Goal: Task Accomplishment & Management: Manage account settings

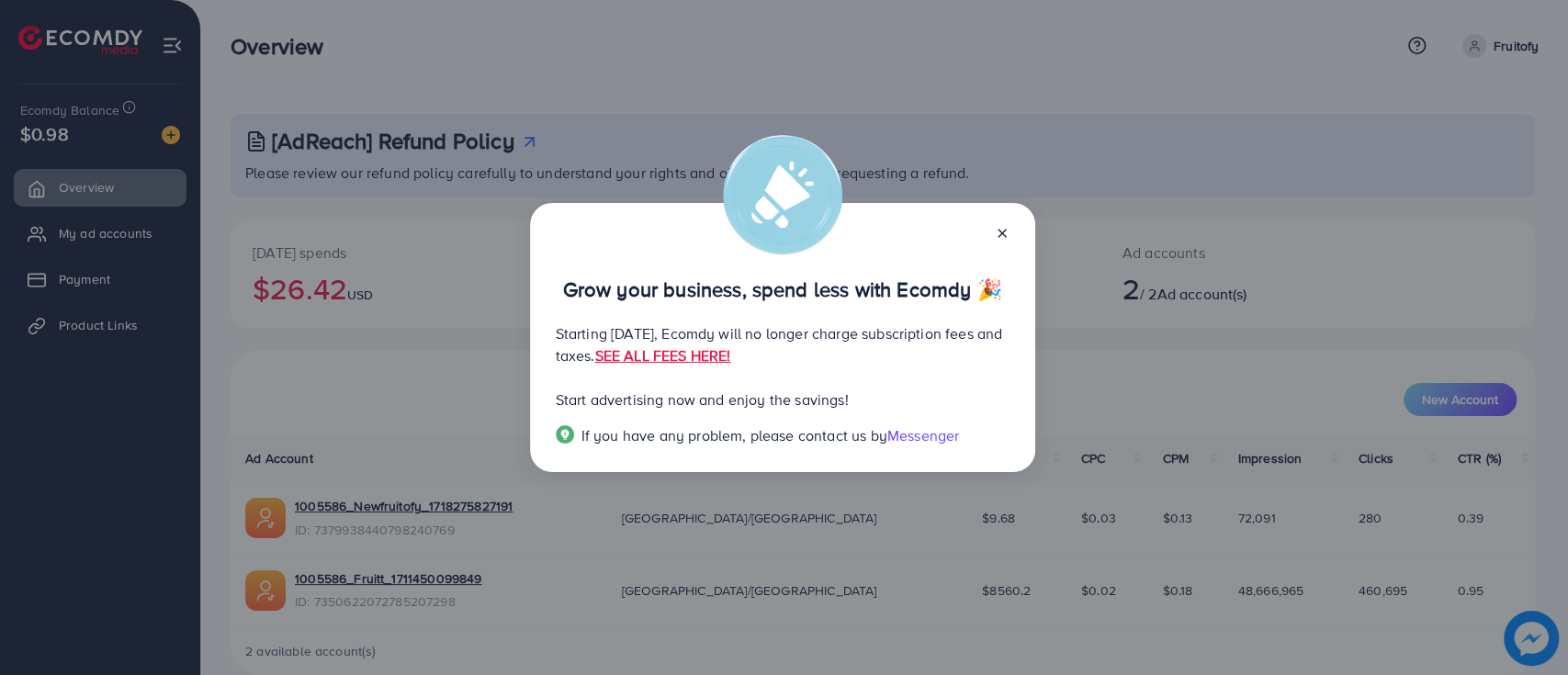
click at [1009, 235] on div "Grow your business, spend less with Ecomdy 🎉 Starting [DATE], Ecomdy will no lo…" at bounding box center [783, 338] width 505 height 270
click at [996, 232] on icon at bounding box center [1002, 233] width 15 height 15
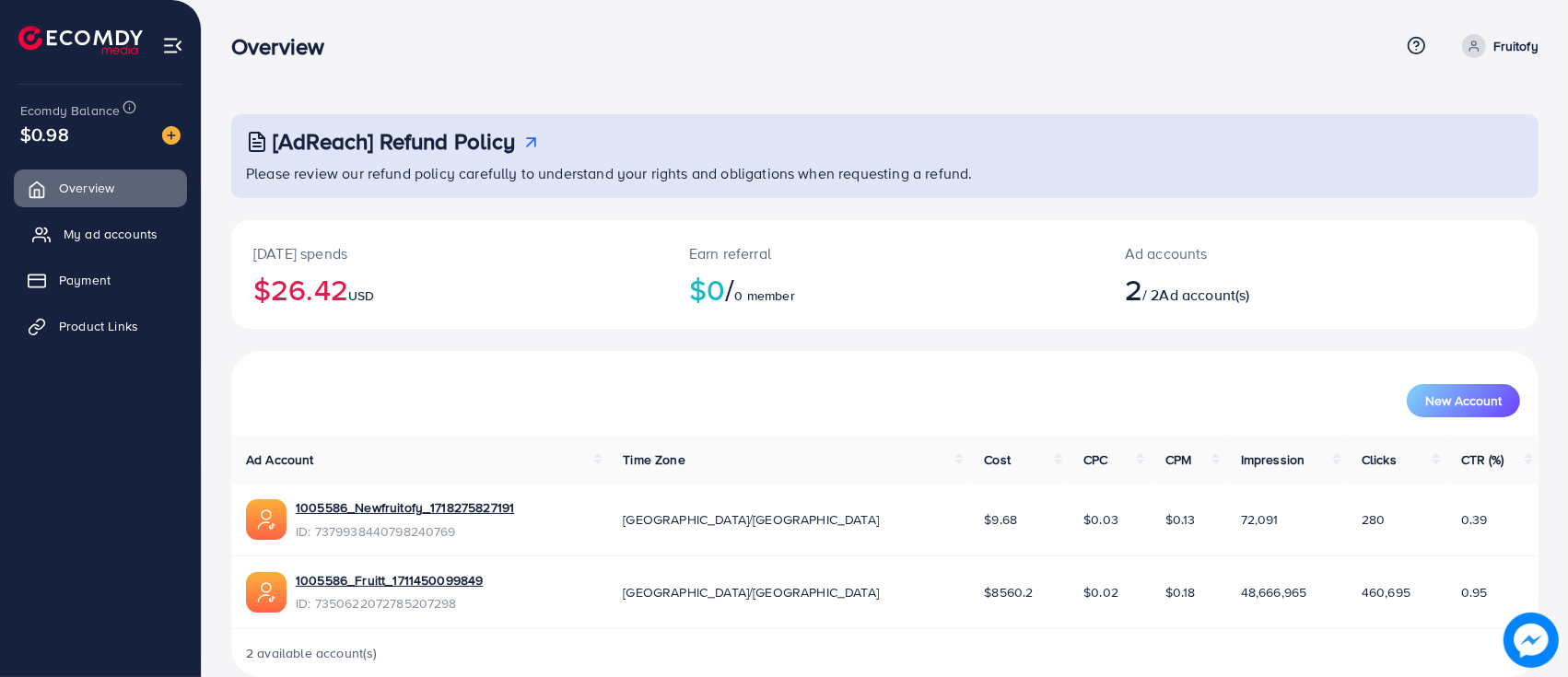
click at [163, 240] on link "My ad accounts" at bounding box center [100, 234] width 174 height 37
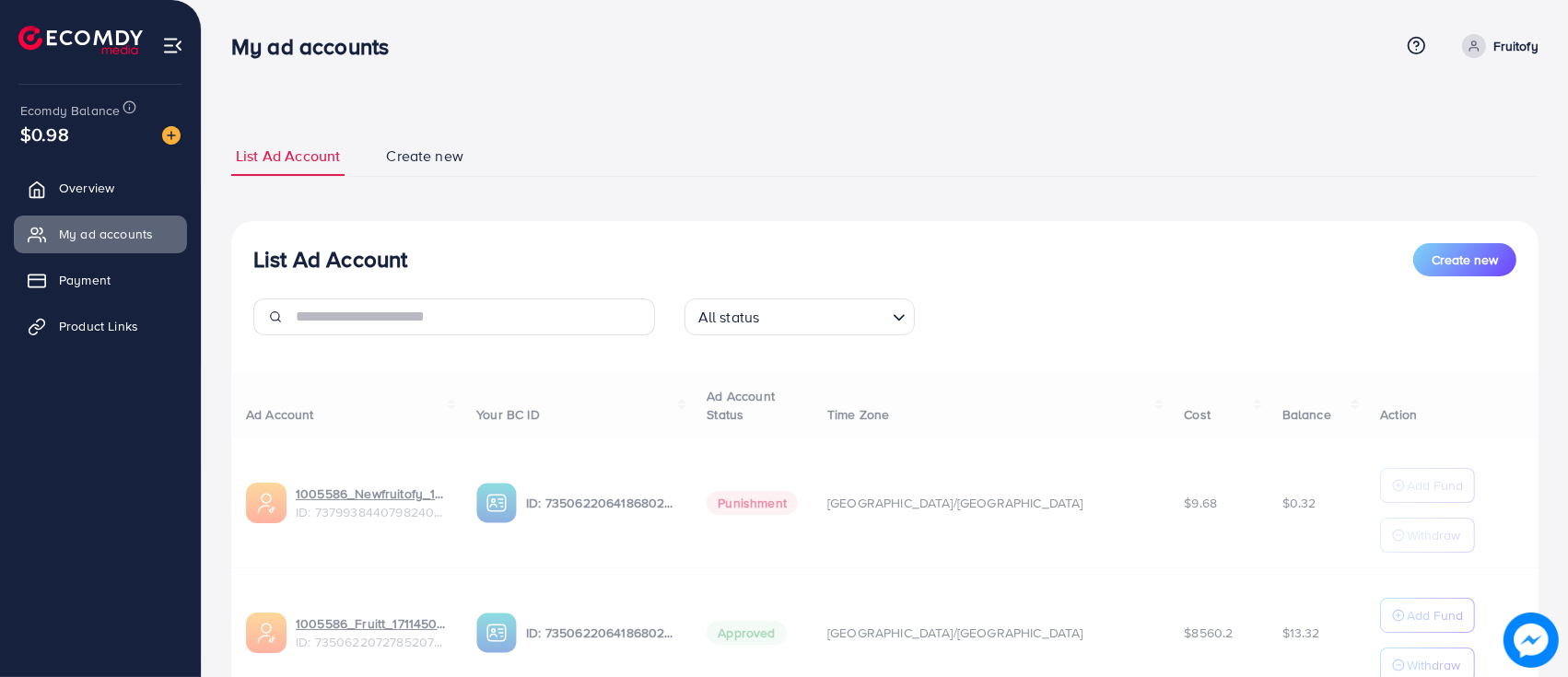
scroll to position [153, 0]
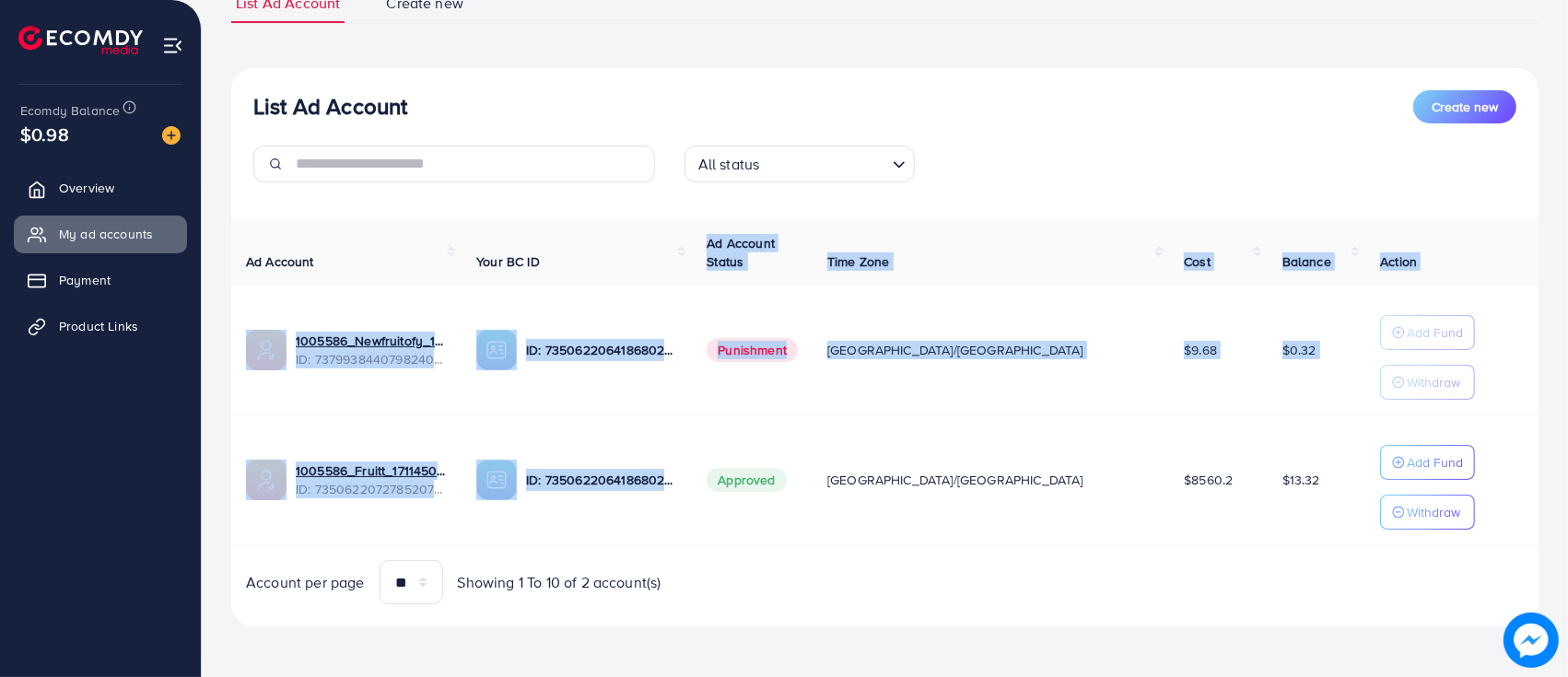
drag, startPoint x: 796, startPoint y: 506, endPoint x: 782, endPoint y: 245, distance: 261.4
click at [782, 245] on table "Ad Account Your BC ID Ad Account Status Time Zone Cost Balance Action 1005586_N…" at bounding box center [884, 382] width 1307 height 327
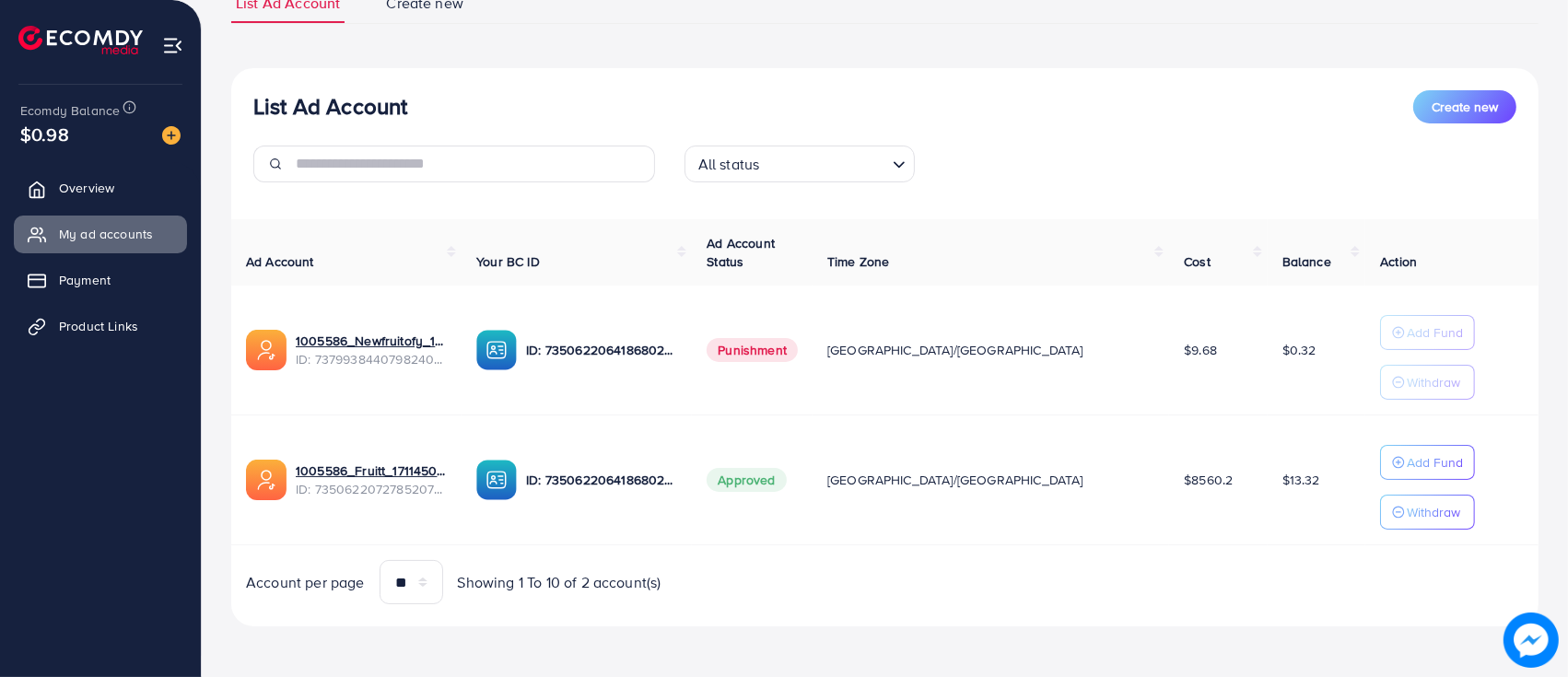
click at [1072, 121] on div "List Ad Account Create new" at bounding box center [884, 107] width 1263 height 33
